Goal: Navigation & Orientation: Find specific page/section

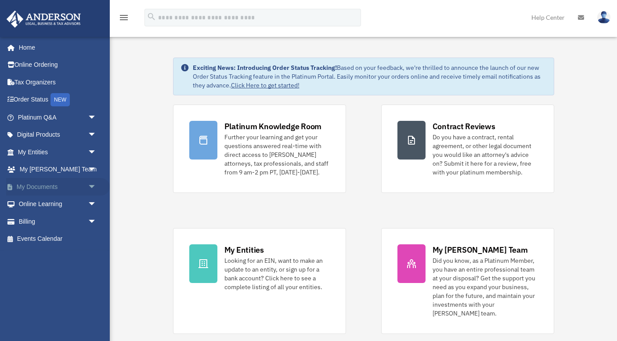
click at [92, 188] on span "arrow_drop_down" at bounding box center [97, 187] width 18 height 18
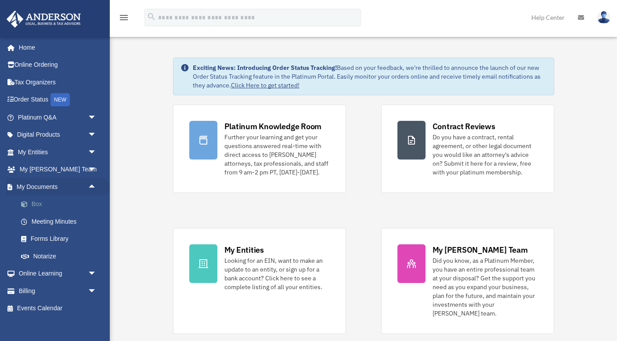
click at [39, 203] on link "Box" at bounding box center [60, 204] width 97 height 18
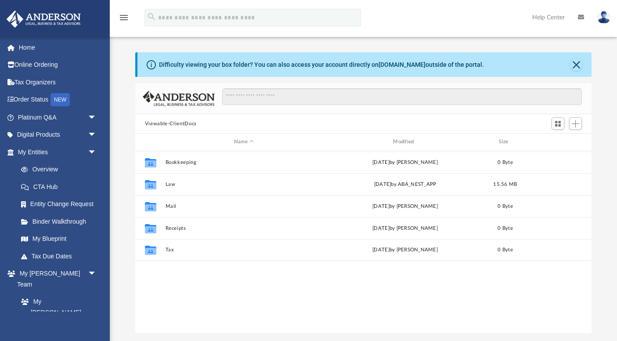
scroll to position [7, 0]
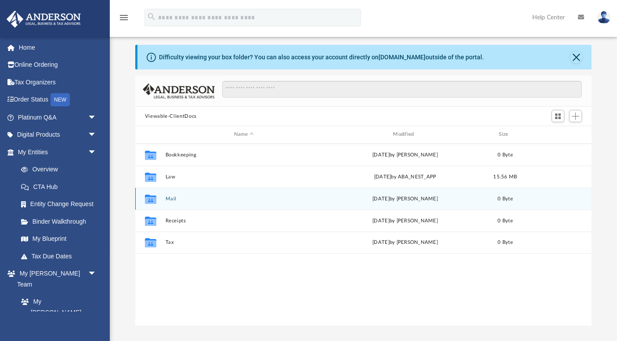
click at [172, 196] on button "Mail" at bounding box center [243, 199] width 157 height 6
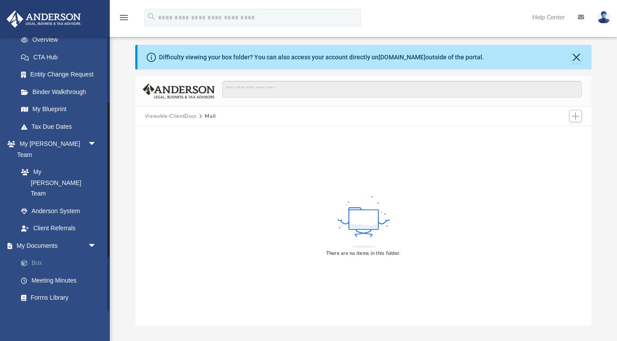
scroll to position [131, 0]
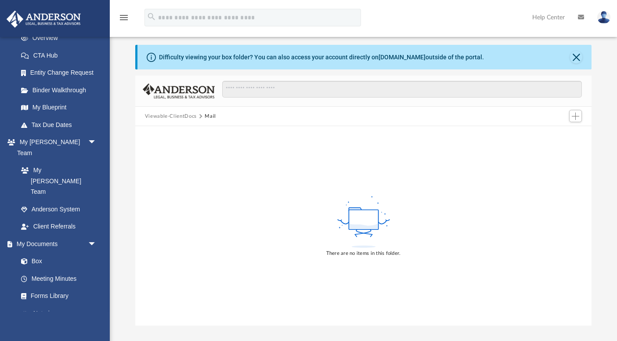
click at [188, 116] on button "Viewable-ClientDocs" at bounding box center [171, 116] width 52 height 8
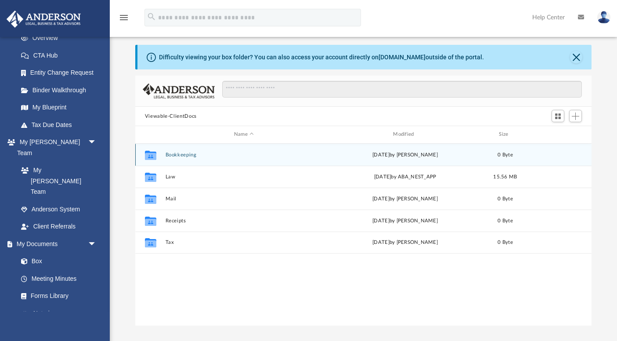
scroll to position [199, 456]
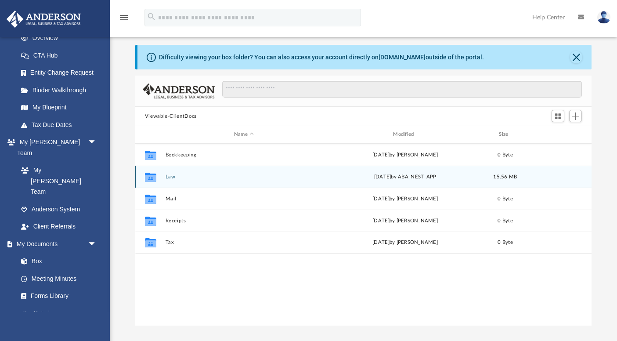
click at [170, 174] on button "Law" at bounding box center [243, 177] width 157 height 6
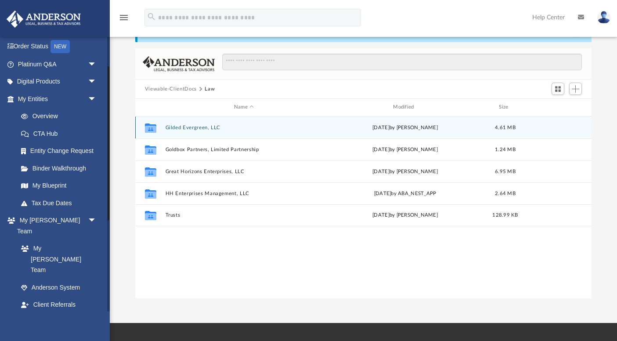
scroll to position [54, 0]
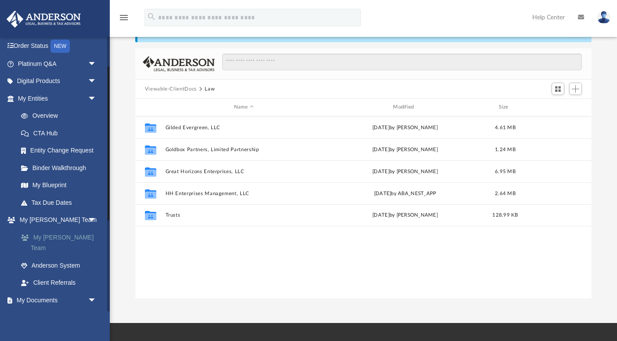
click at [55, 240] on link "My [PERSON_NAME] Team" at bounding box center [60, 242] width 97 height 28
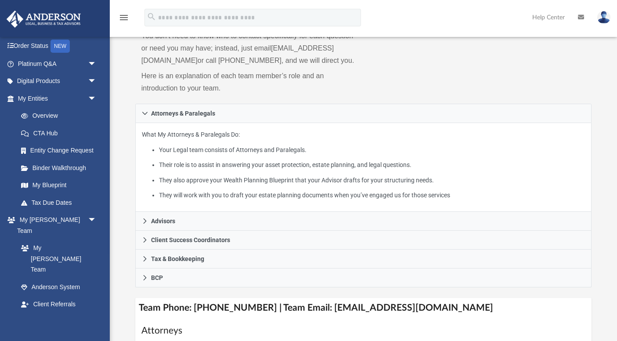
scroll to position [84, 0]
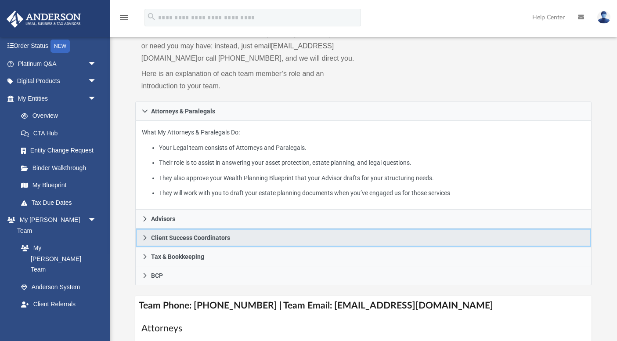
click at [165, 241] on span "Client Success Coordinators" at bounding box center [190, 237] width 79 height 6
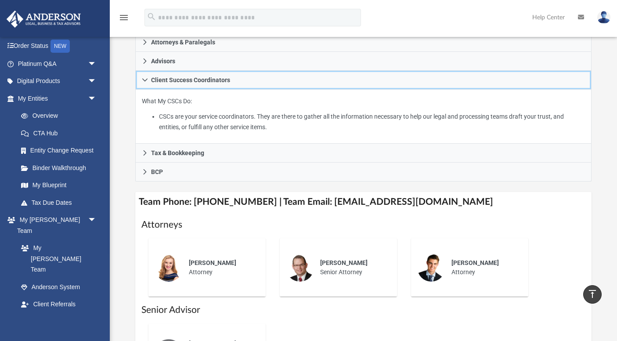
scroll to position [152, 0]
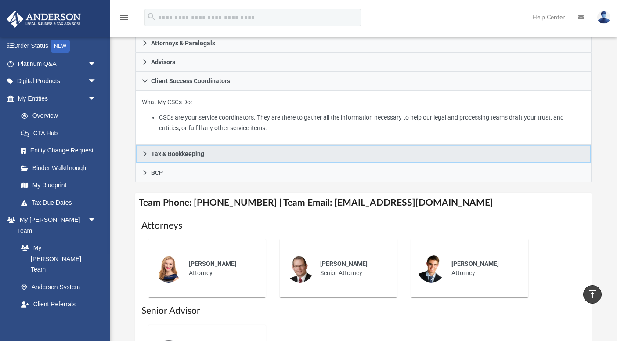
click at [153, 157] on span "Tax & Bookkeeping" at bounding box center [177, 154] width 53 height 6
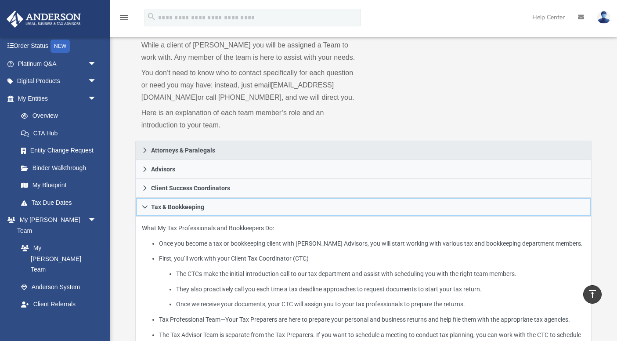
scroll to position [42, 0]
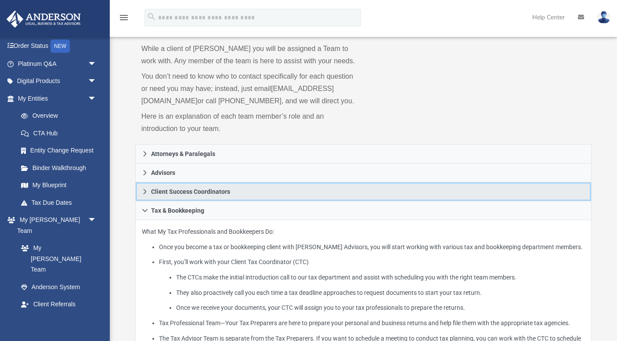
click at [162, 194] on span "Client Success Coordinators" at bounding box center [190, 191] width 79 height 6
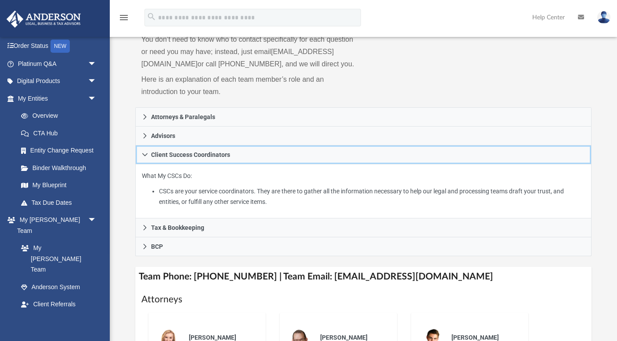
scroll to position [10, 0]
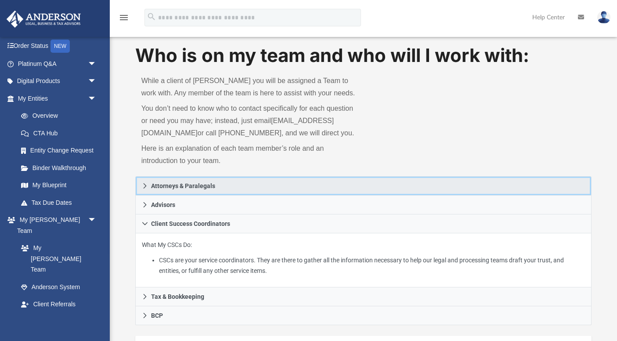
click at [183, 189] on span "Attorneys & Paralegals" at bounding box center [183, 186] width 64 height 6
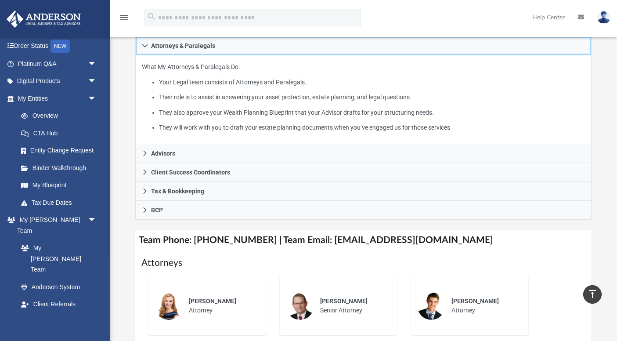
scroll to position [0, 0]
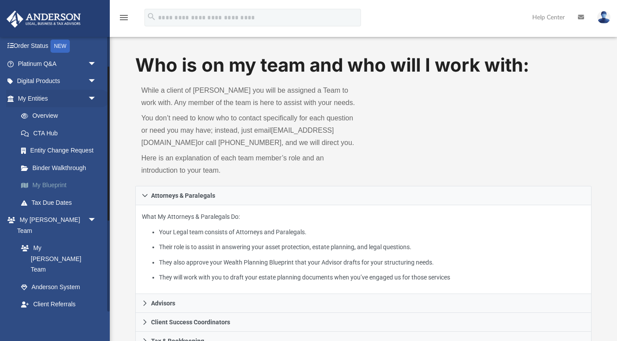
click at [58, 184] on link "My Blueprint" at bounding box center [60, 185] width 97 height 18
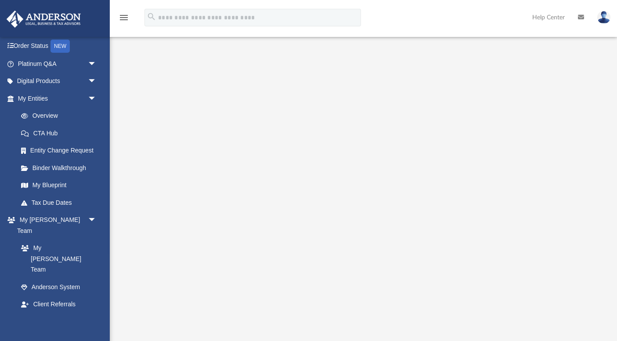
scroll to position [42, 0]
